Goal: Task Accomplishment & Management: Manage account settings

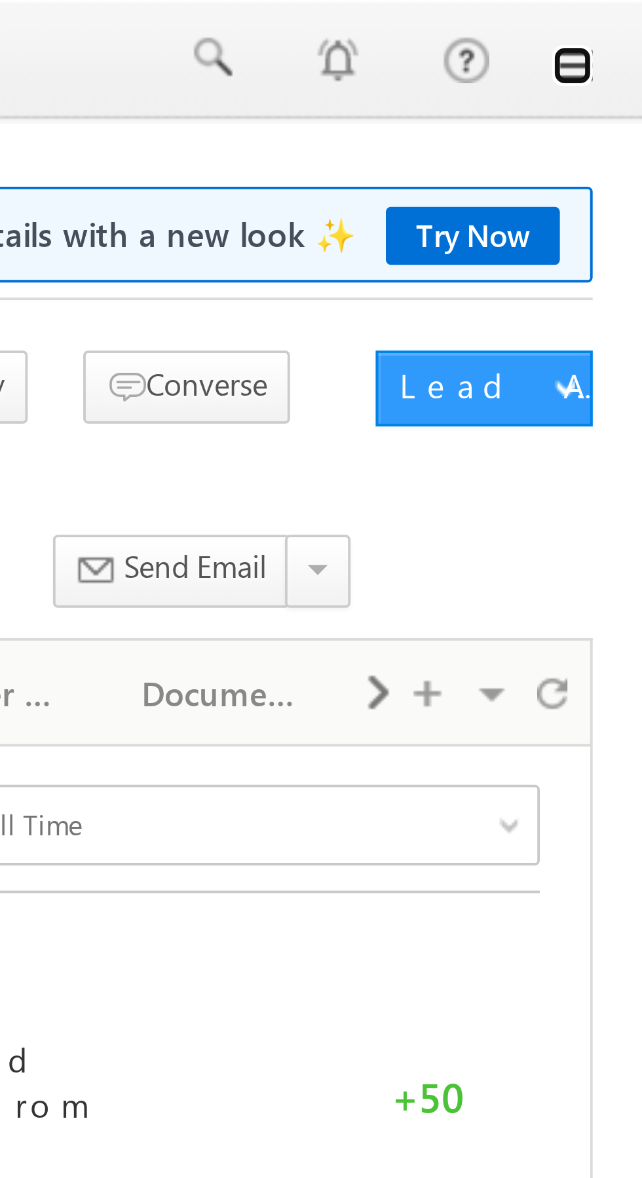
click at [628, 15] on link at bounding box center [623, 17] width 10 height 10
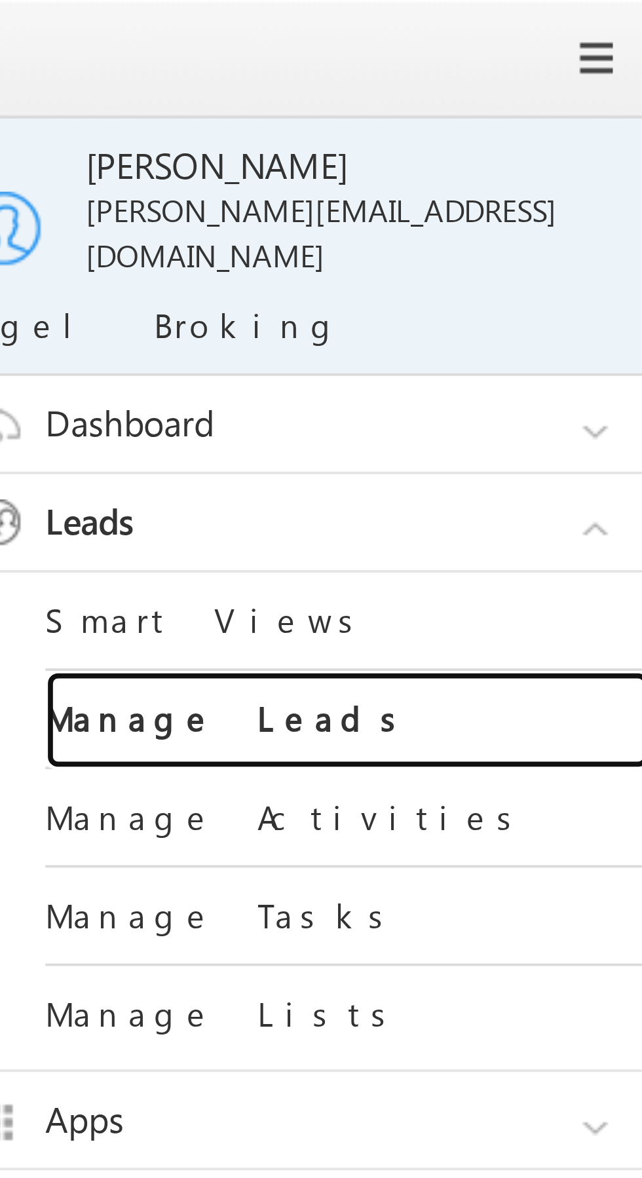
click at [563, 175] on link "Manage Leads" at bounding box center [565, 187] width 157 height 26
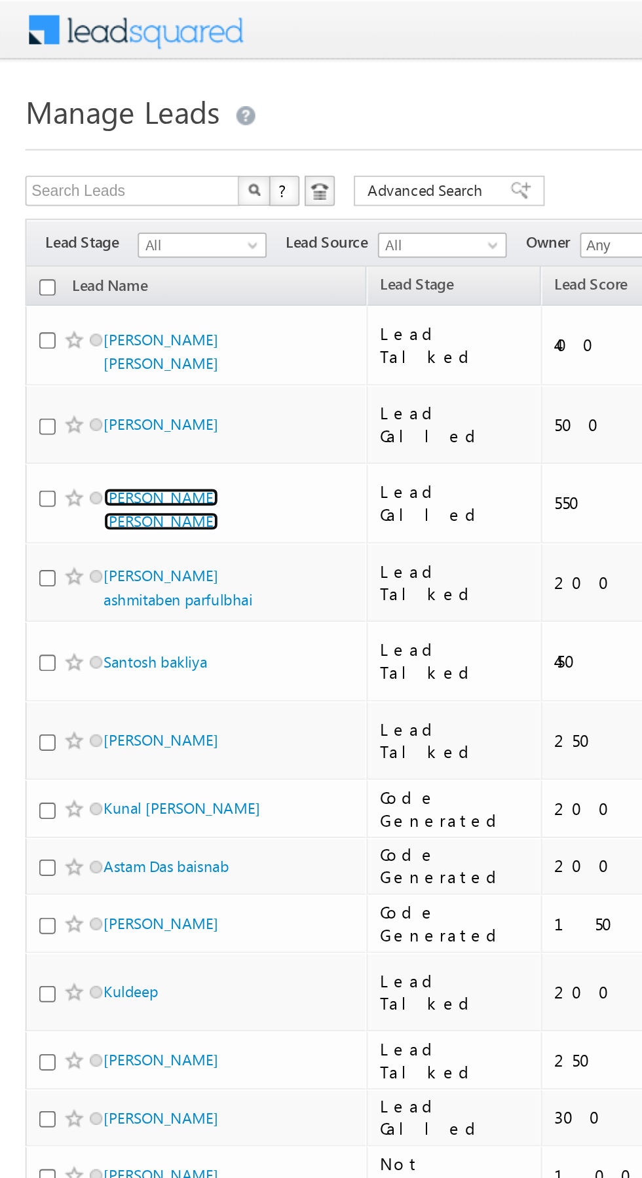
click at [113, 253] on link "prashant nandakumar shete" at bounding box center [84, 264] width 60 height 22
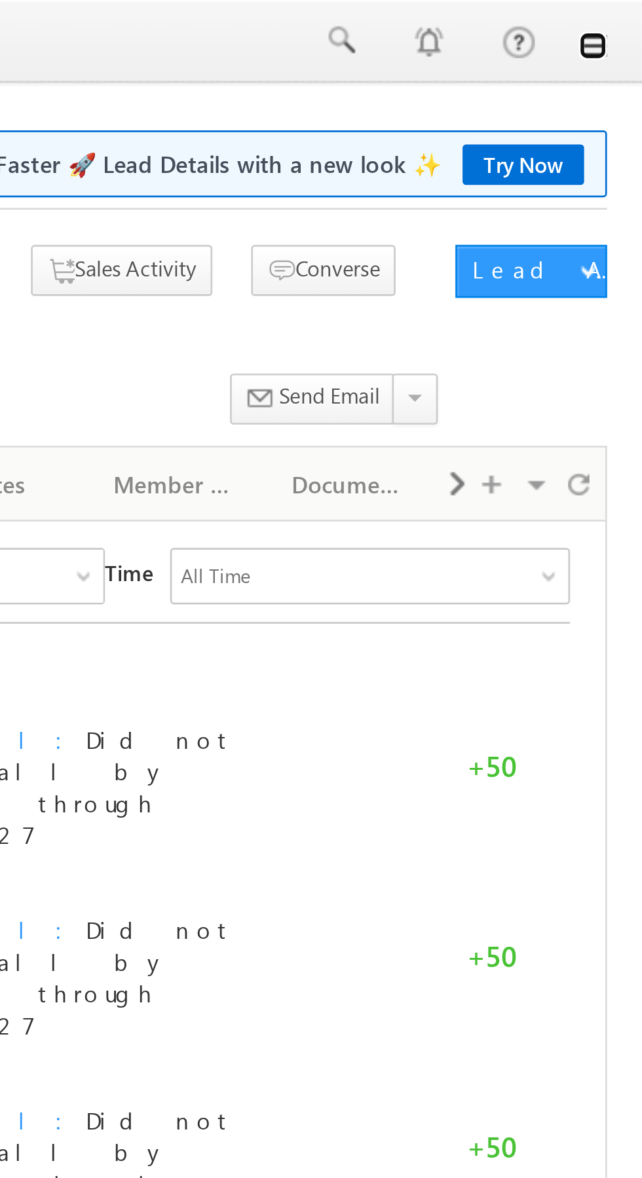
click at [626, 21] on link at bounding box center [623, 17] width 10 height 10
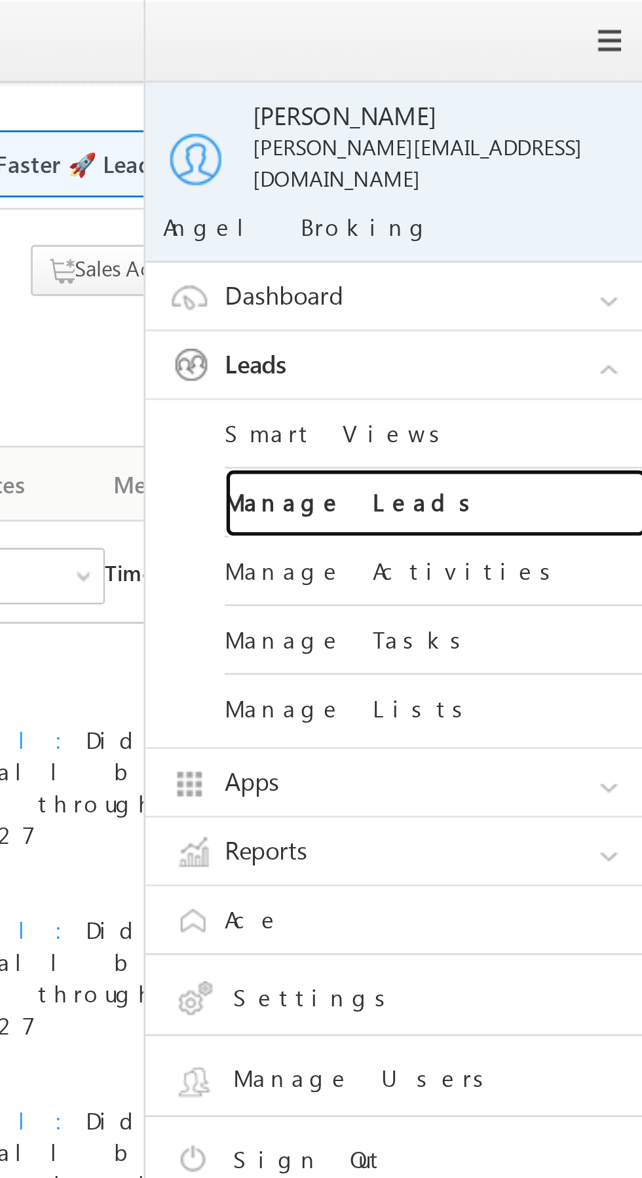
click at [571, 180] on link "Manage Leads" at bounding box center [565, 187] width 157 height 26
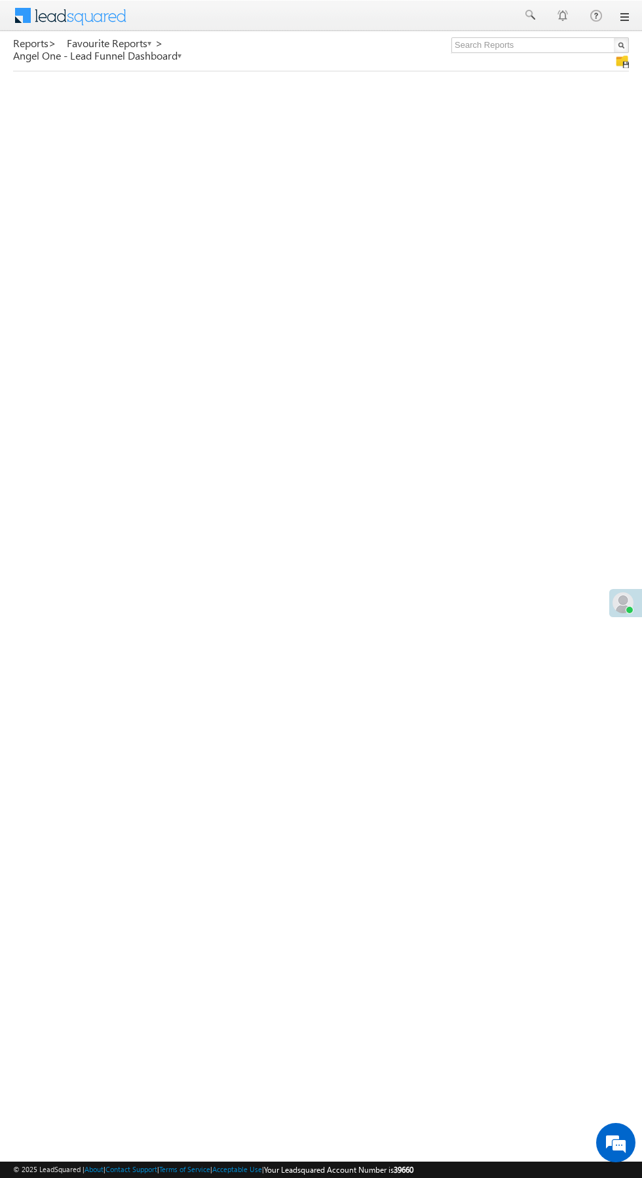
scroll to position [4, 0]
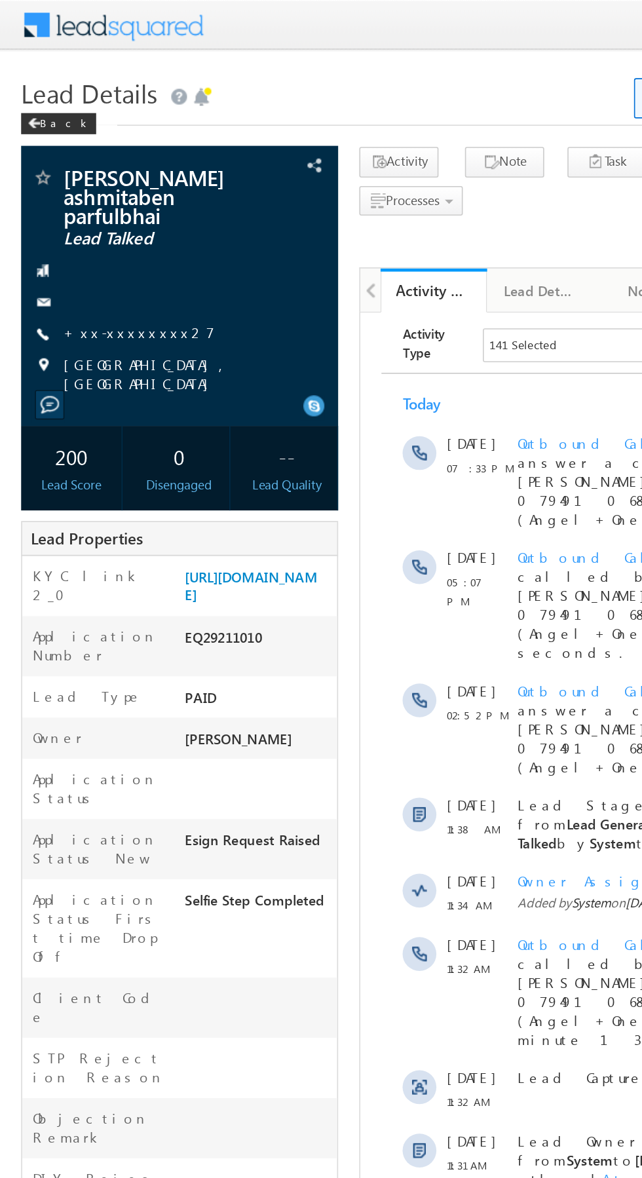
click at [88, 200] on link "+xx-xxxxxxxx27" at bounding box center [86, 205] width 94 height 11
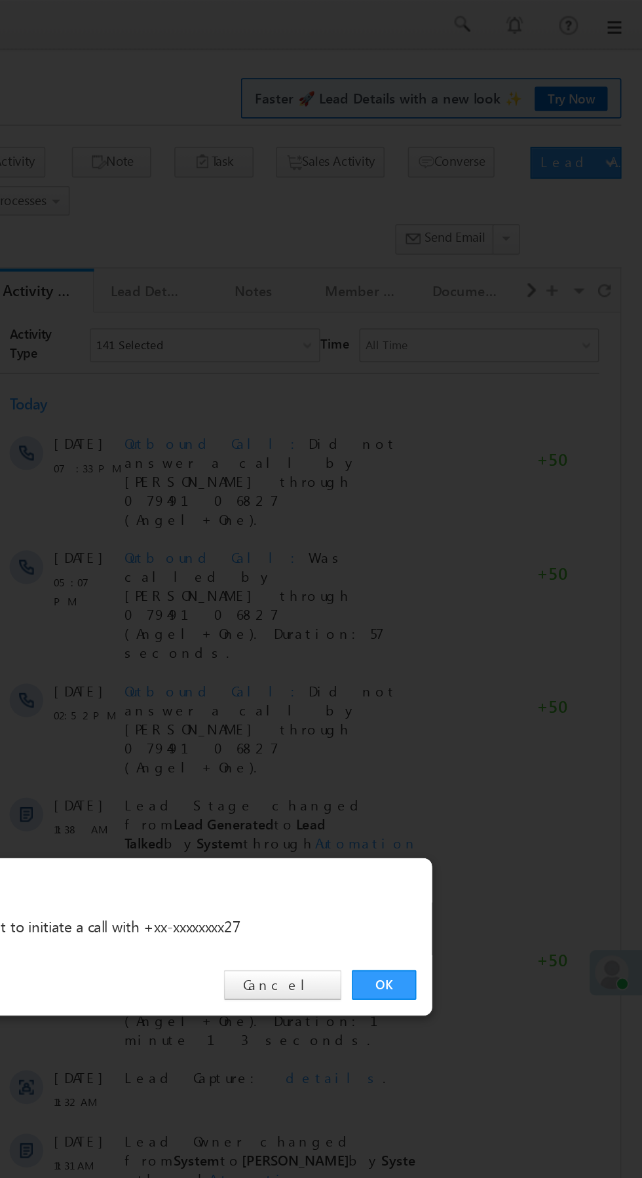
click at [489, 609] on link "OK" at bounding box center [482, 610] width 40 height 18
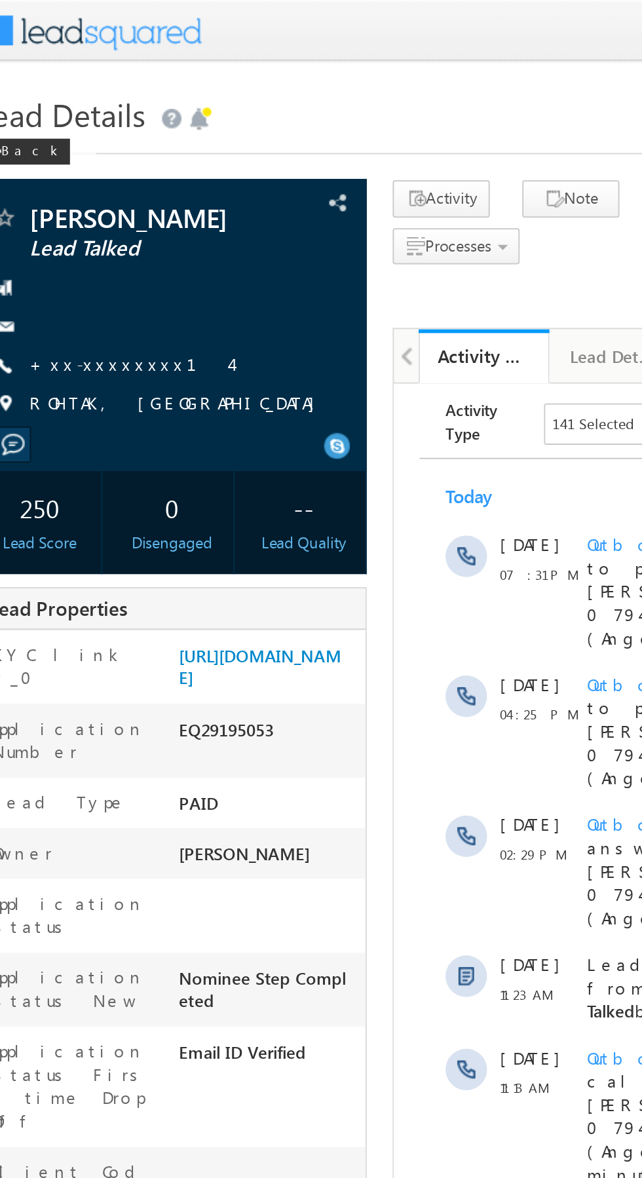
click at [80, 183] on link "+xx-xxxxxxxx14" at bounding box center [90, 183] width 102 height 11
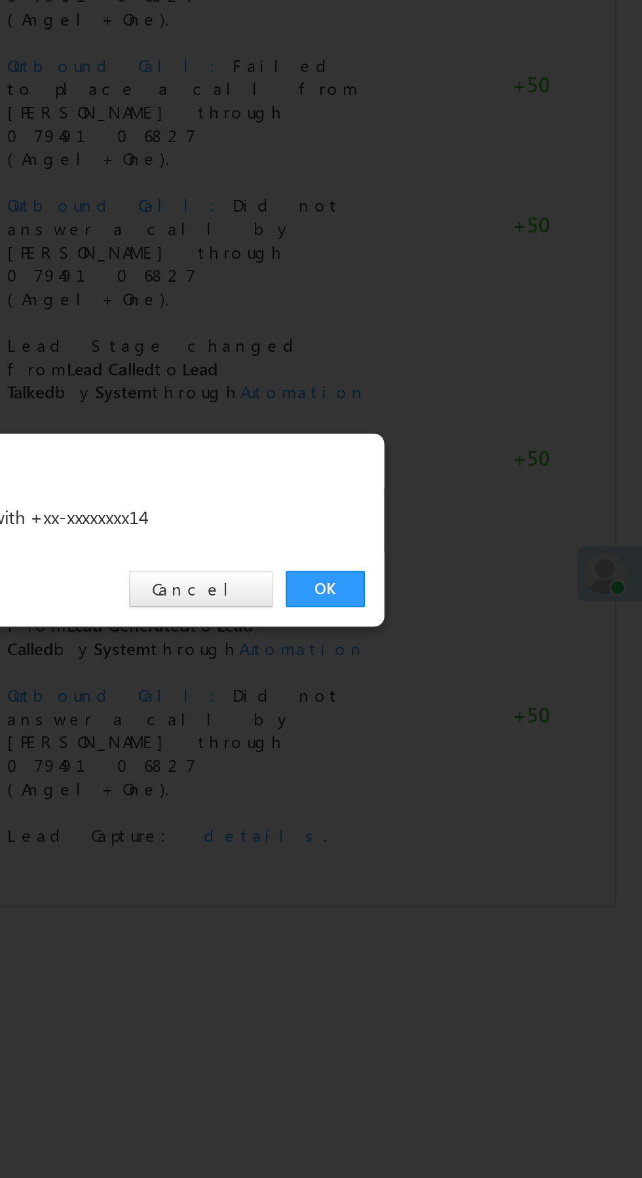
click at [482, 610] on link "OK" at bounding box center [482, 610] width 40 height 18
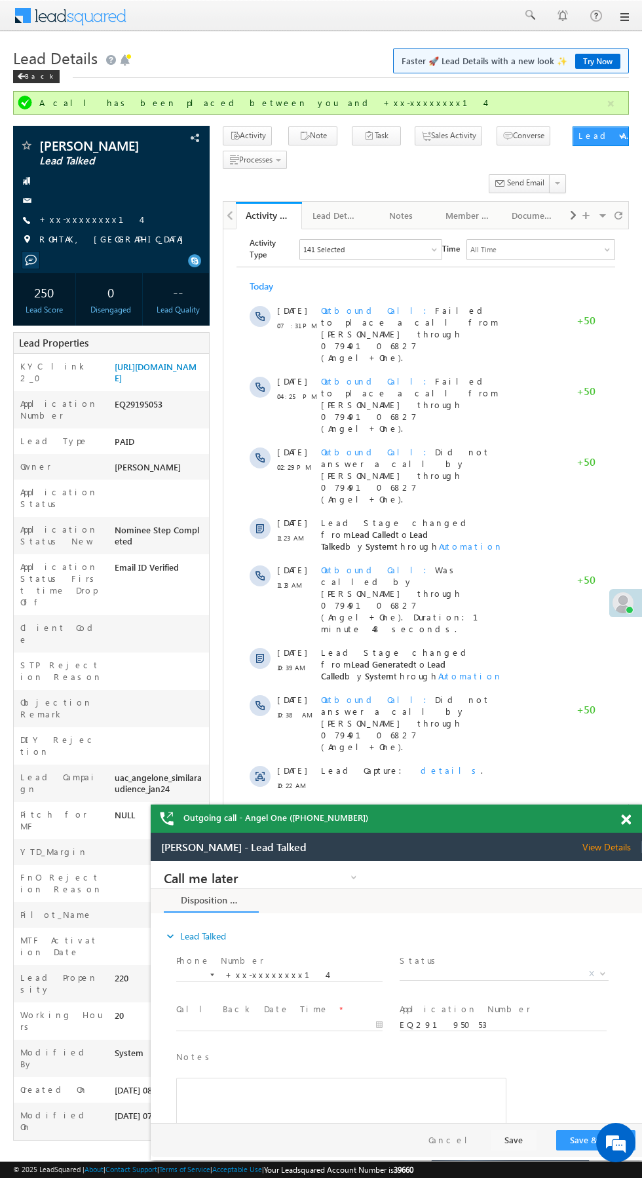
click at [76, 659] on label "STP Rejection Reason" at bounding box center [61, 671] width 82 height 24
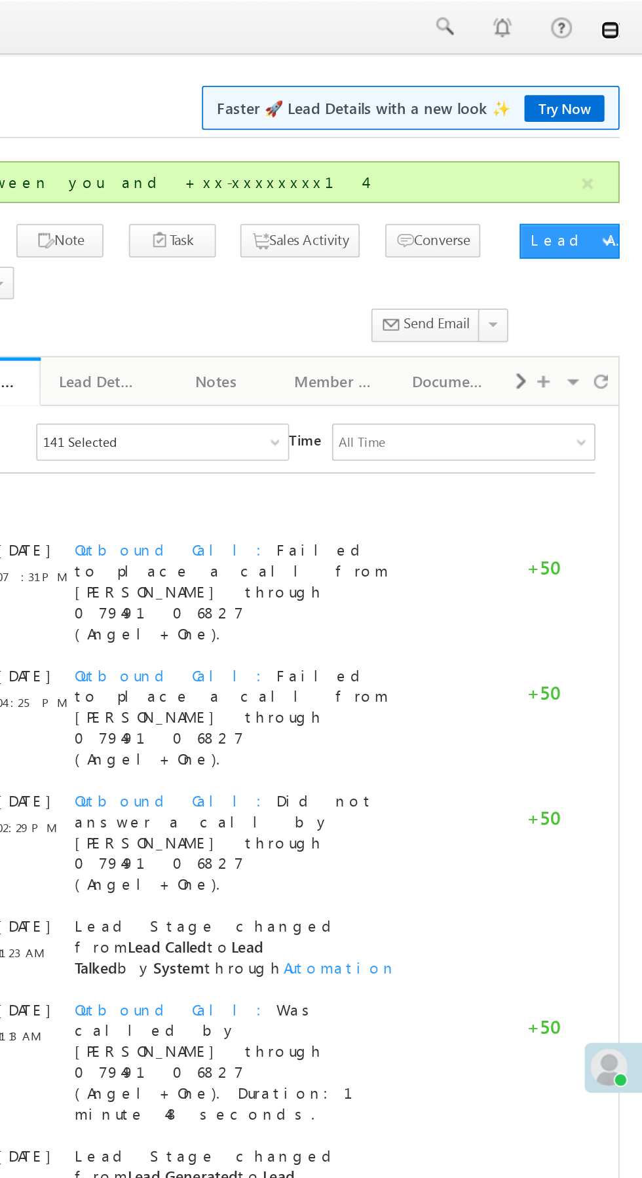
click at [624, 17] on link at bounding box center [623, 17] width 10 height 10
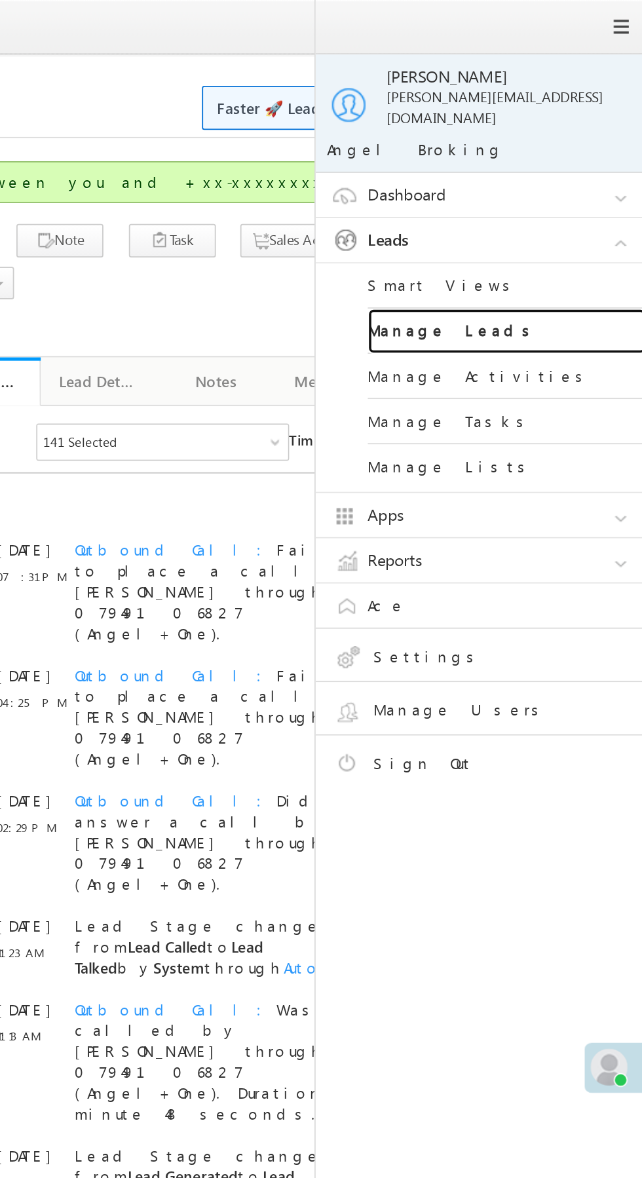
click at [588, 175] on link "Manage Leads" at bounding box center [565, 187] width 157 height 26
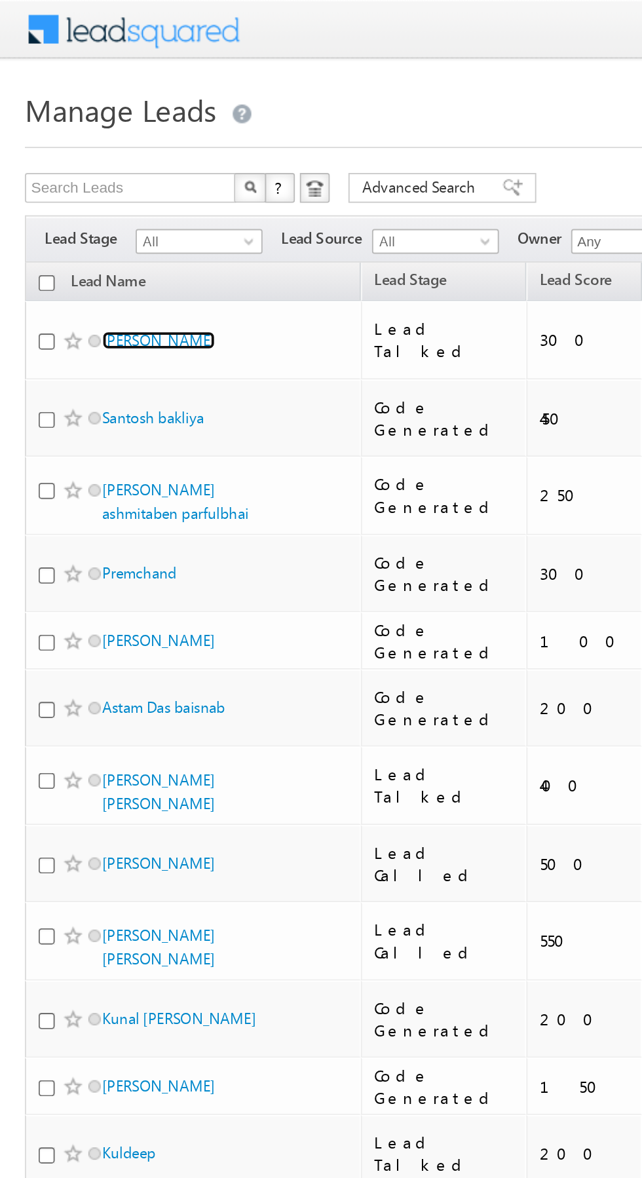
click at [78, 175] on link "[PERSON_NAME]" at bounding box center [84, 179] width 60 height 10
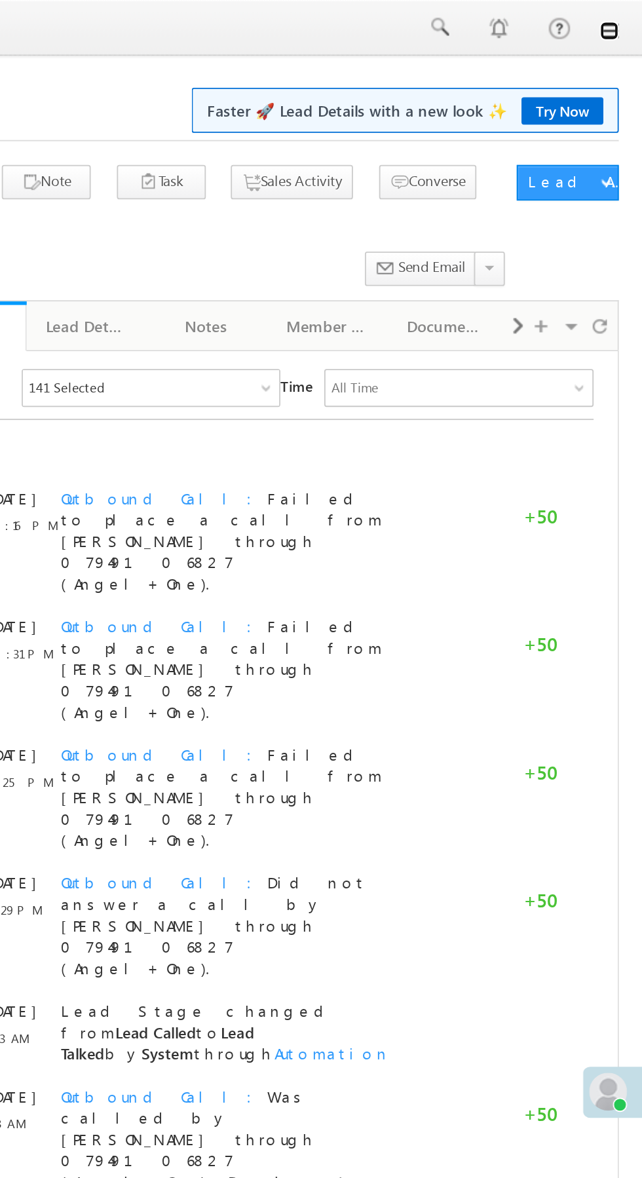
click at [624, 18] on link at bounding box center [623, 17] width 10 height 10
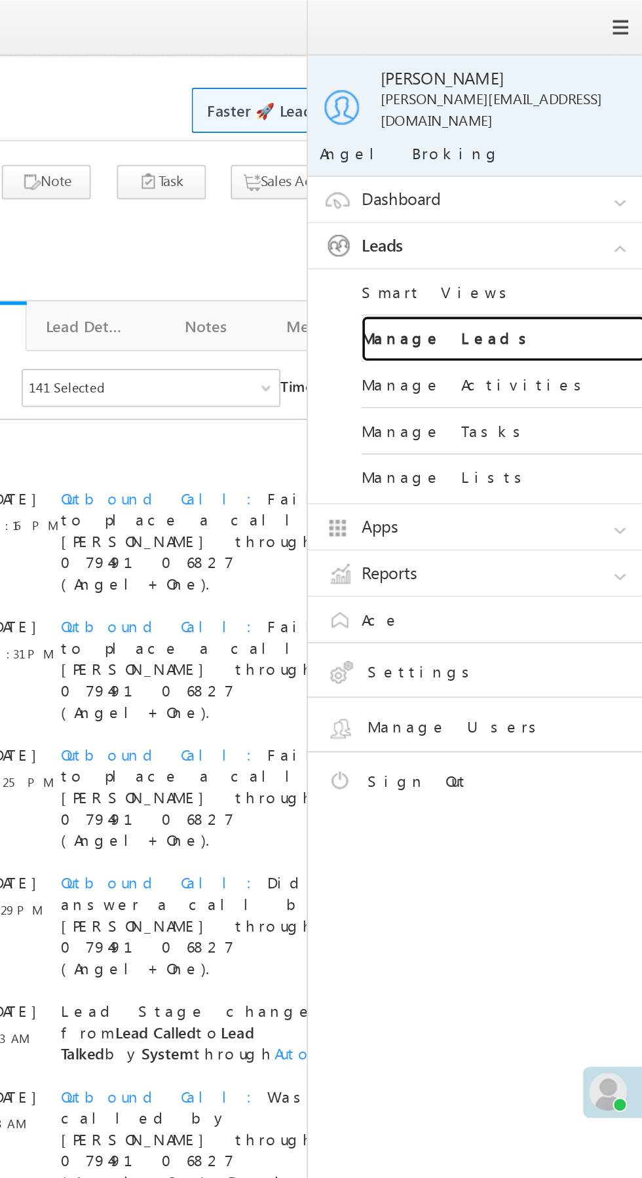
click at [584, 181] on link "Manage Leads" at bounding box center [565, 187] width 157 height 26
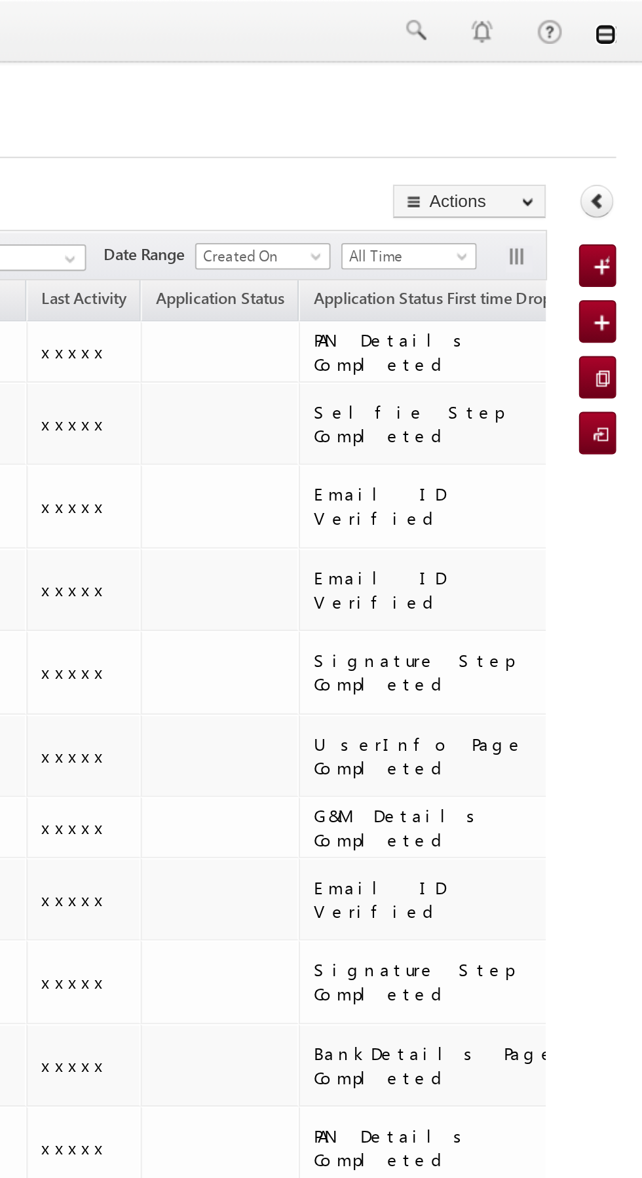
click at [624, 17] on link at bounding box center [623, 17] width 10 height 10
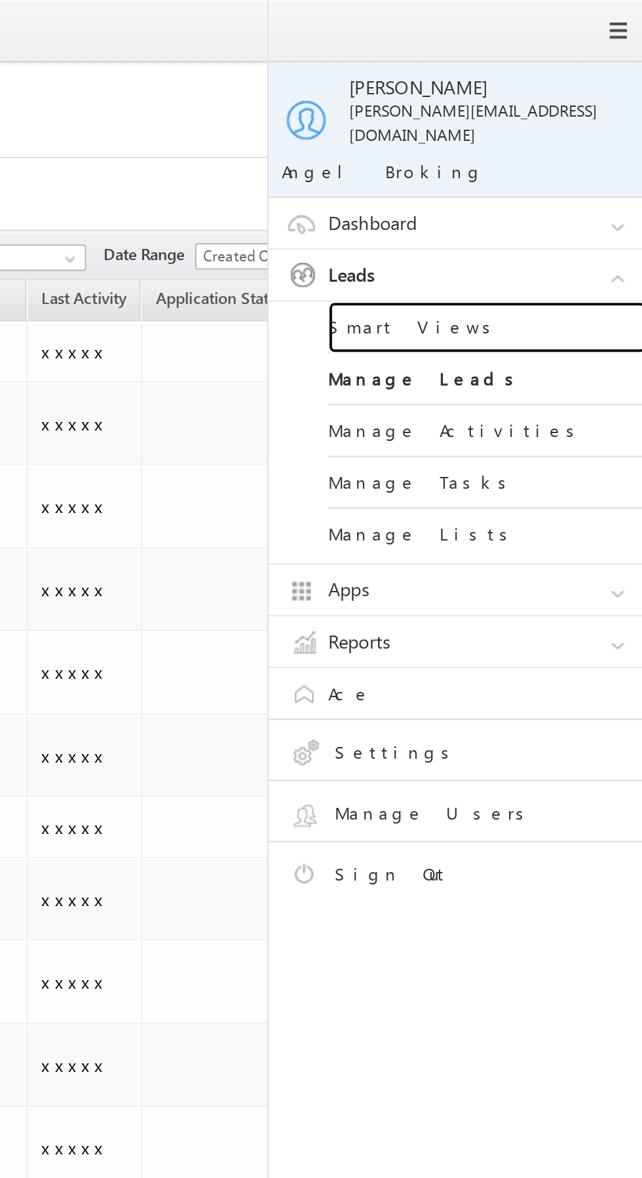
click at [580, 155] on link "Smart Views" at bounding box center [565, 162] width 157 height 26
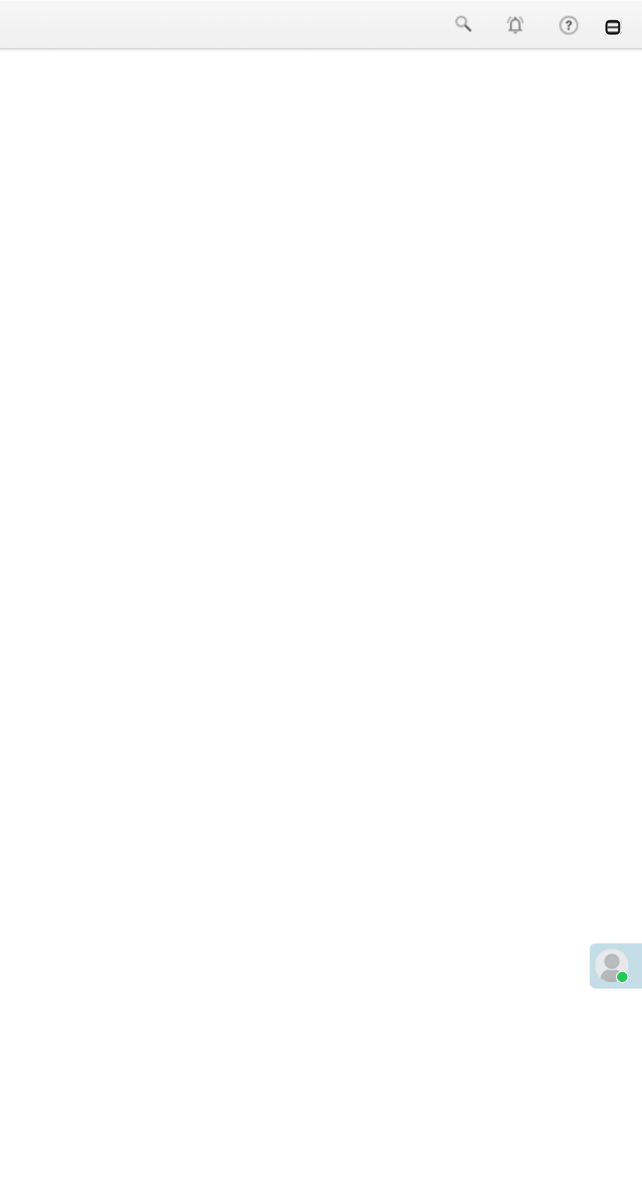
click at [624, 17] on link at bounding box center [623, 17] width 10 height 10
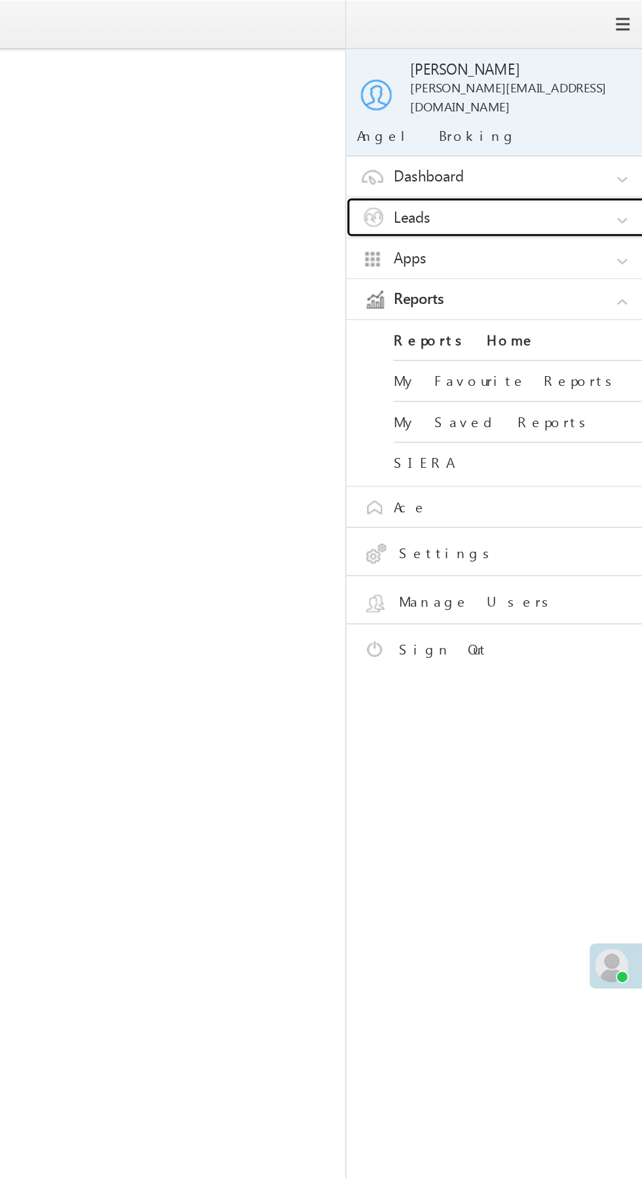
click at [574, 130] on link "Leads" at bounding box center [555, 135] width 197 height 25
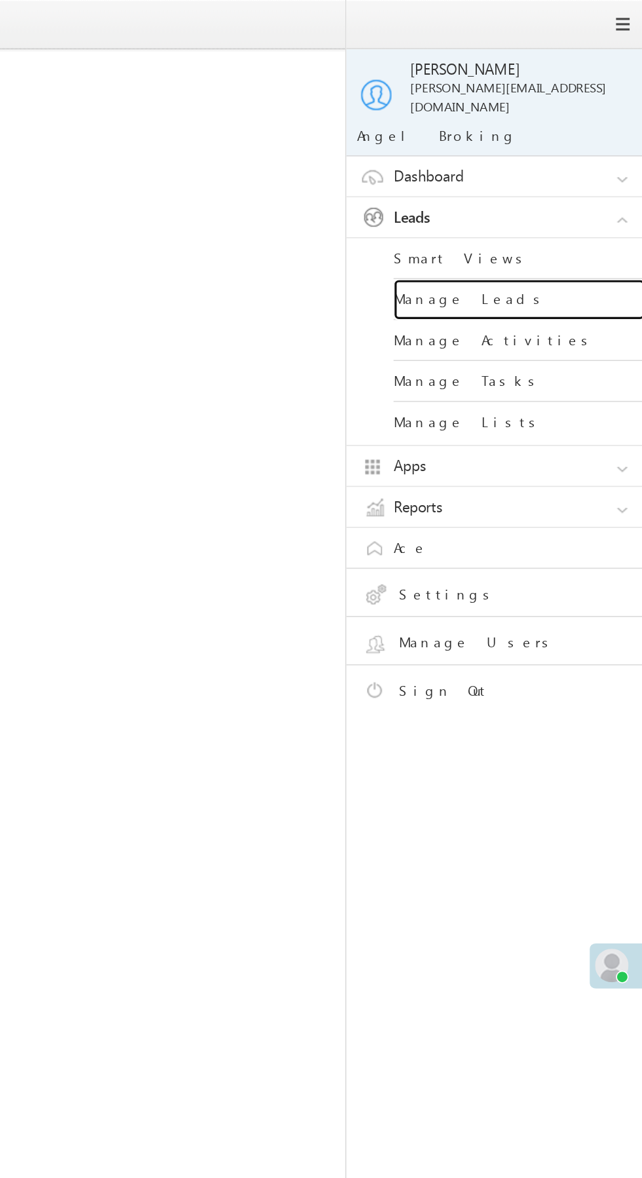
click at [576, 185] on link "Manage Leads" at bounding box center [565, 187] width 157 height 26
